Goal: Transaction & Acquisition: Obtain resource

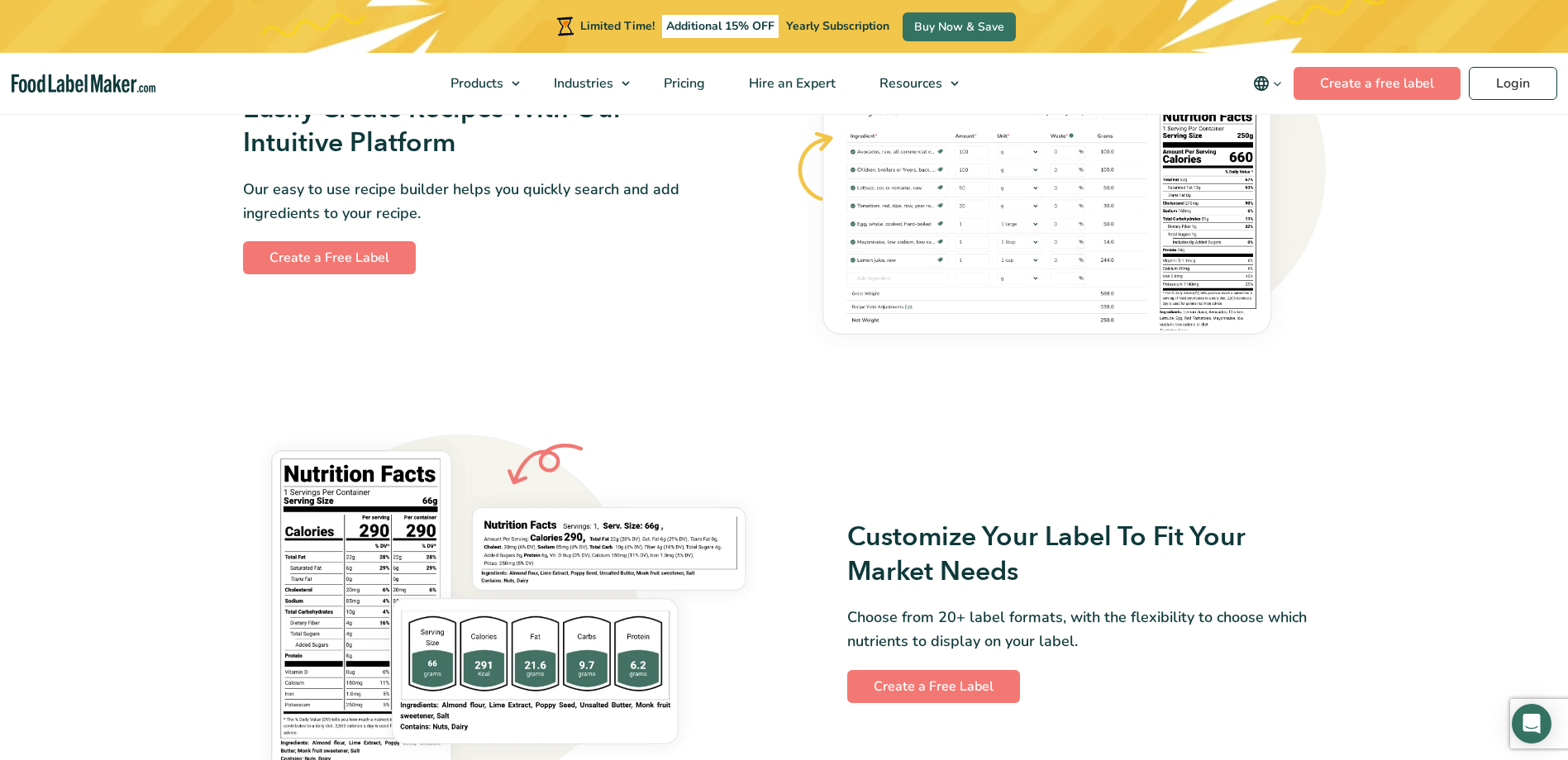
scroll to position [1074, 0]
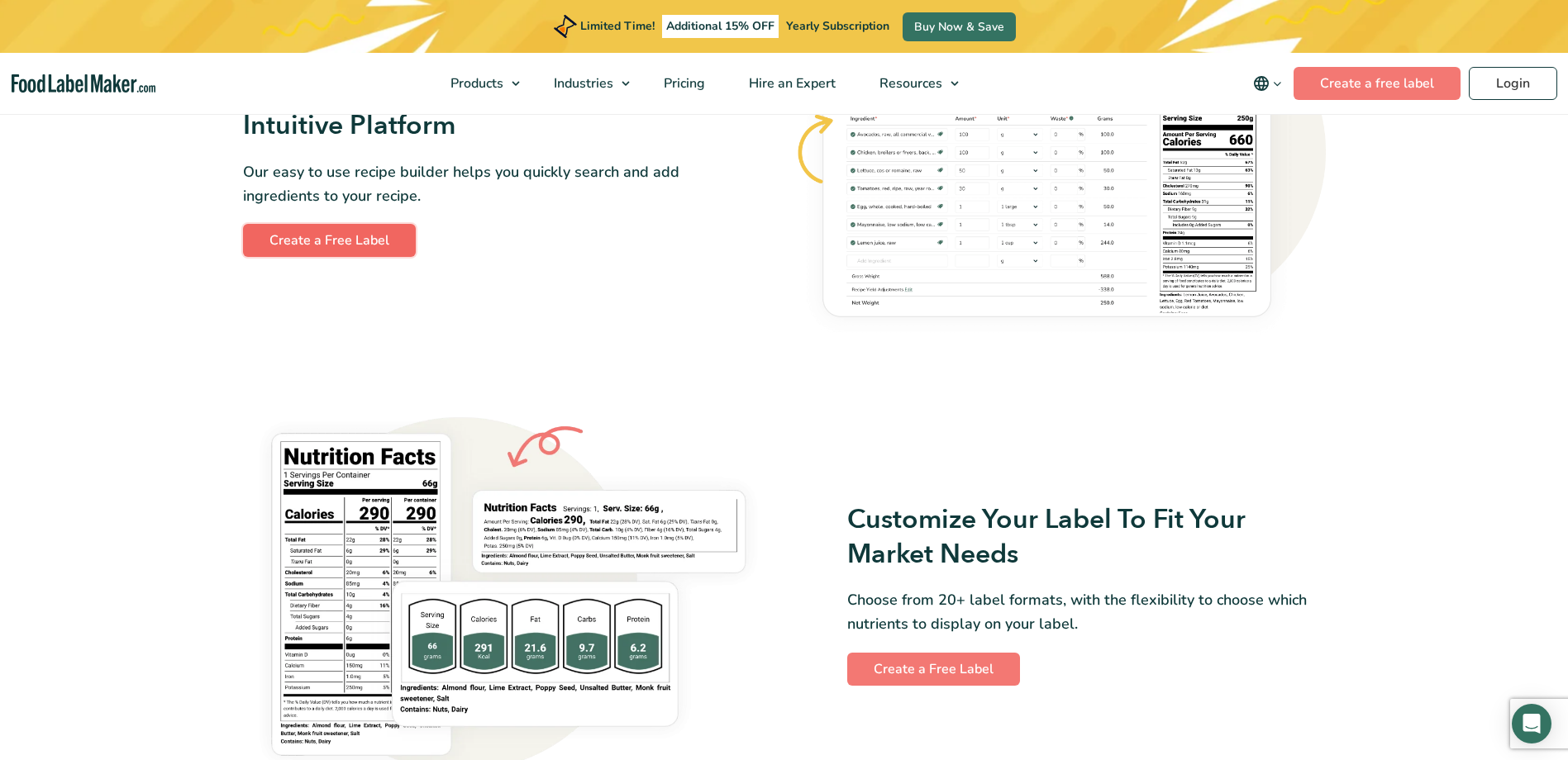
click at [324, 233] on link "Create a Free Label" at bounding box center [329, 241] width 173 height 33
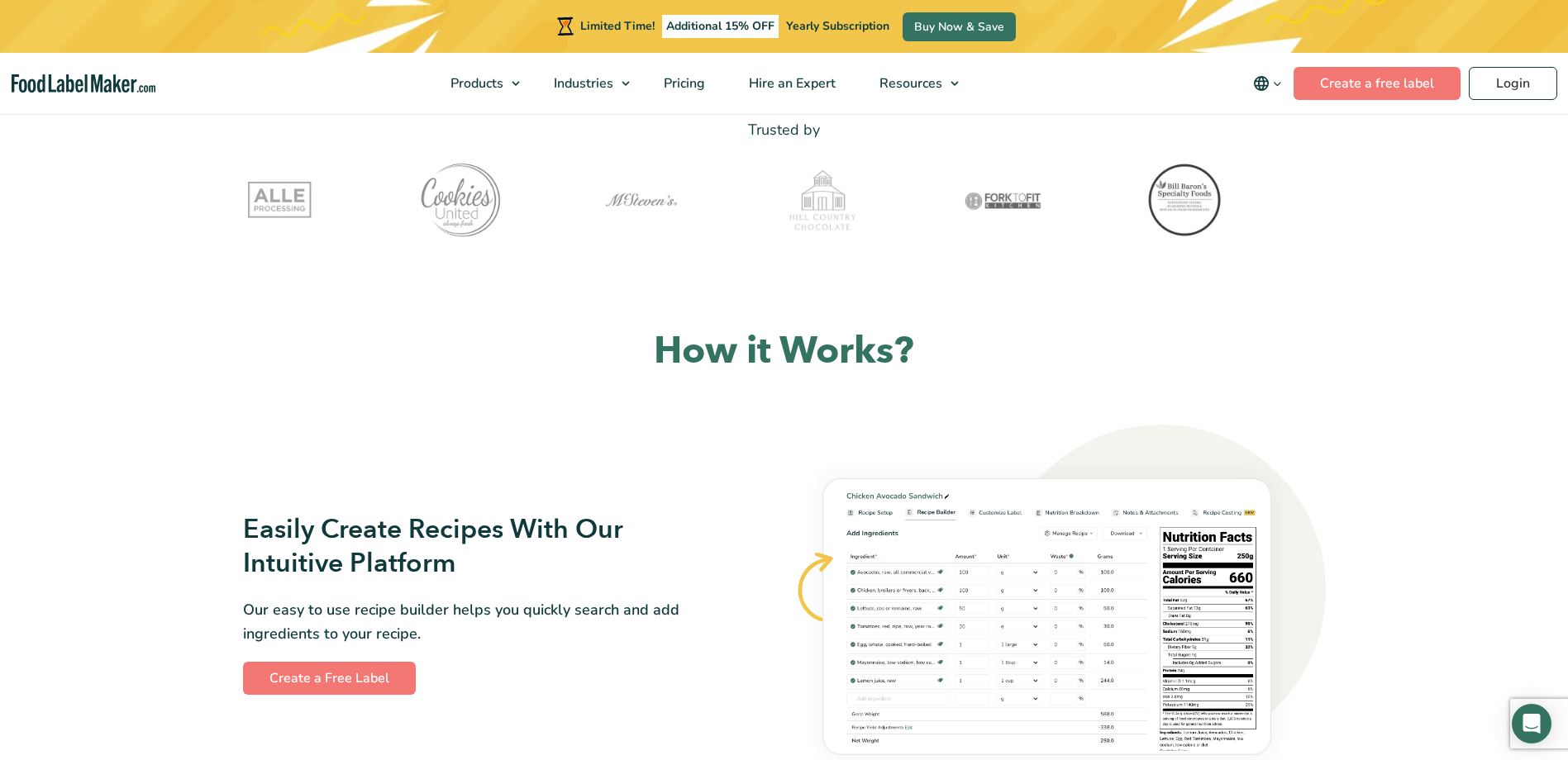
scroll to position [573, 0]
